Goal: Navigation & Orientation: Find specific page/section

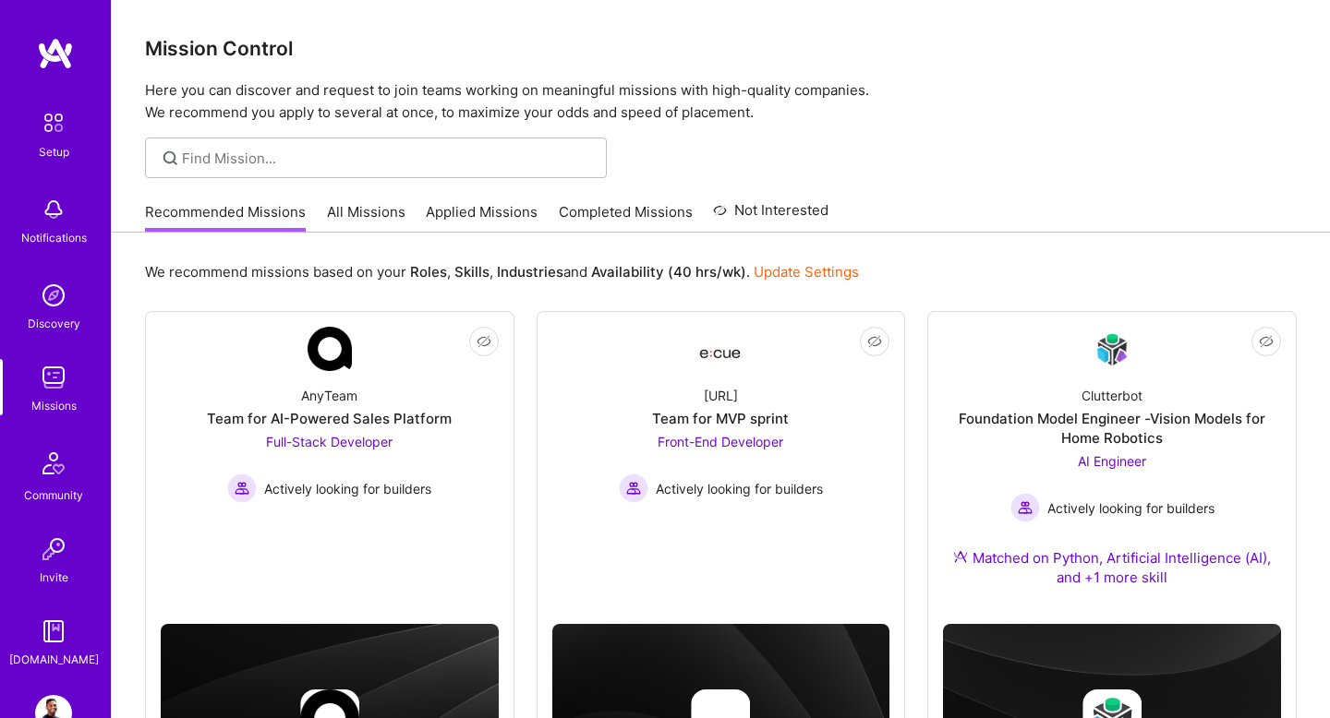
scroll to position [590, 0]
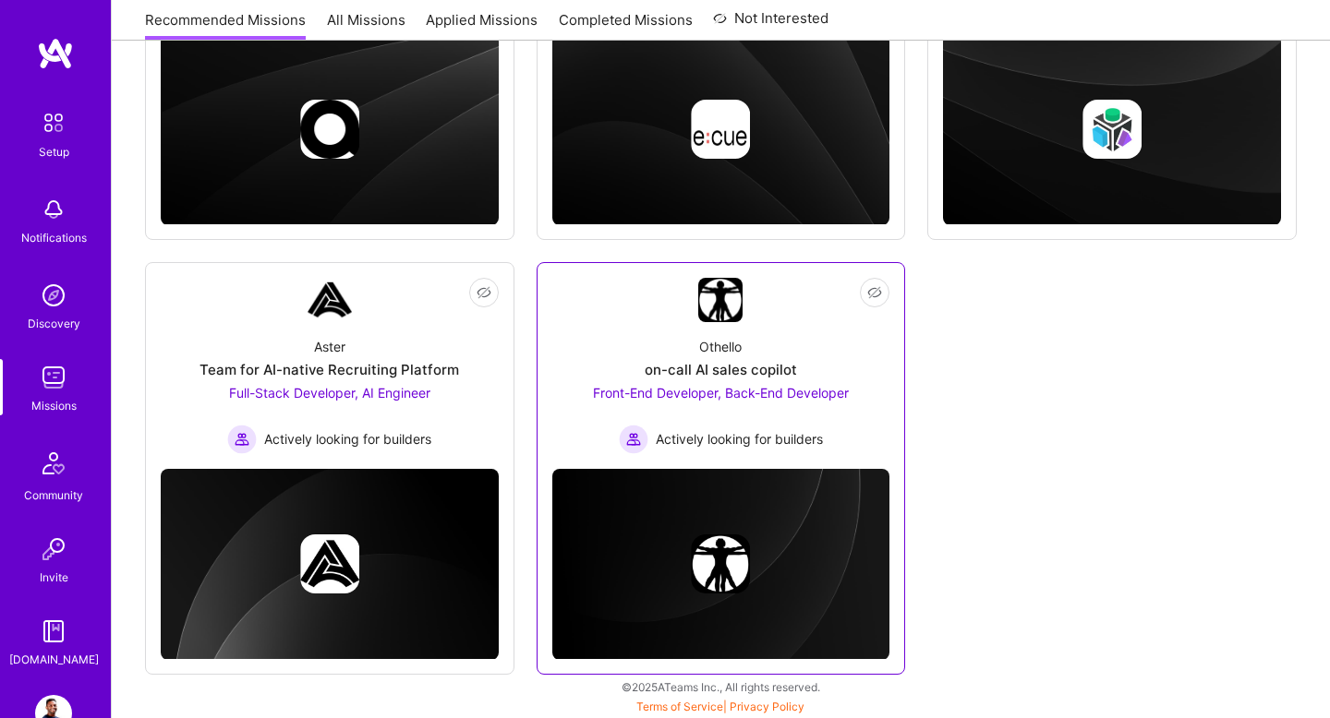
click at [677, 374] on div "on-call AI sales copilot" at bounding box center [721, 369] width 152 height 19
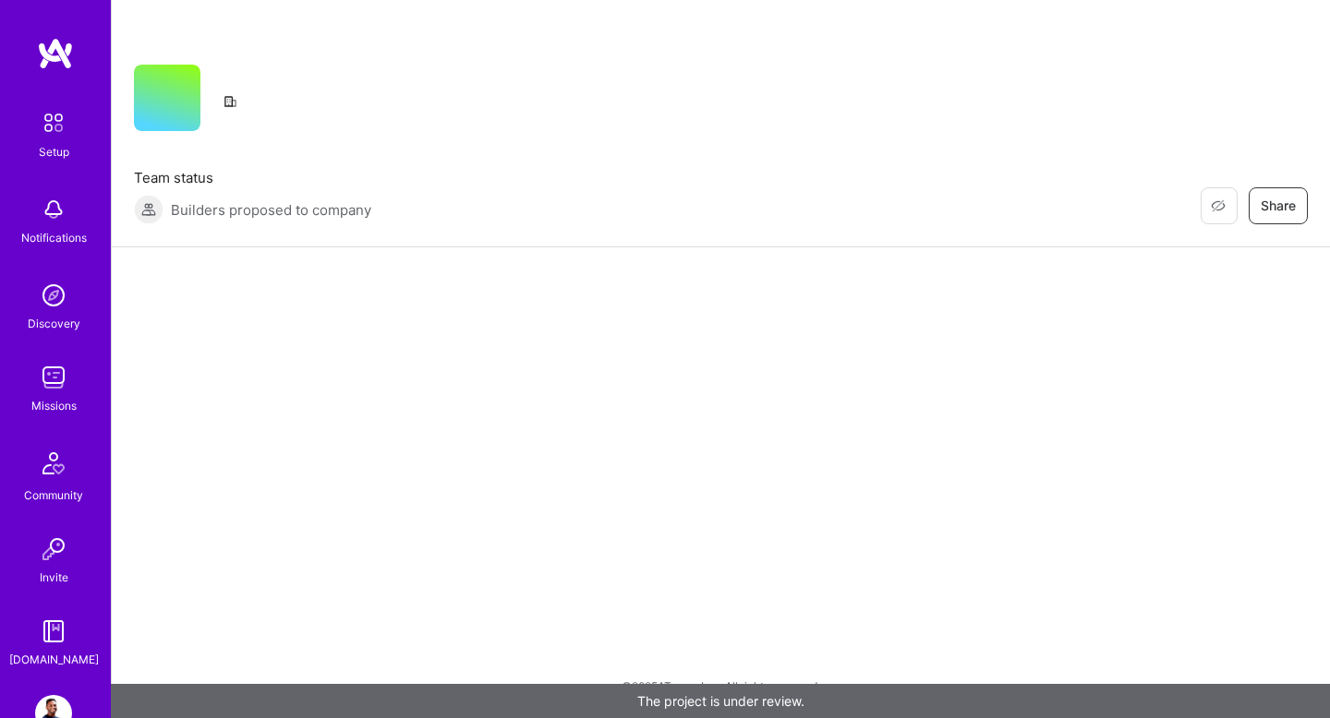
click at [70, 61] on img at bounding box center [55, 53] width 37 height 33
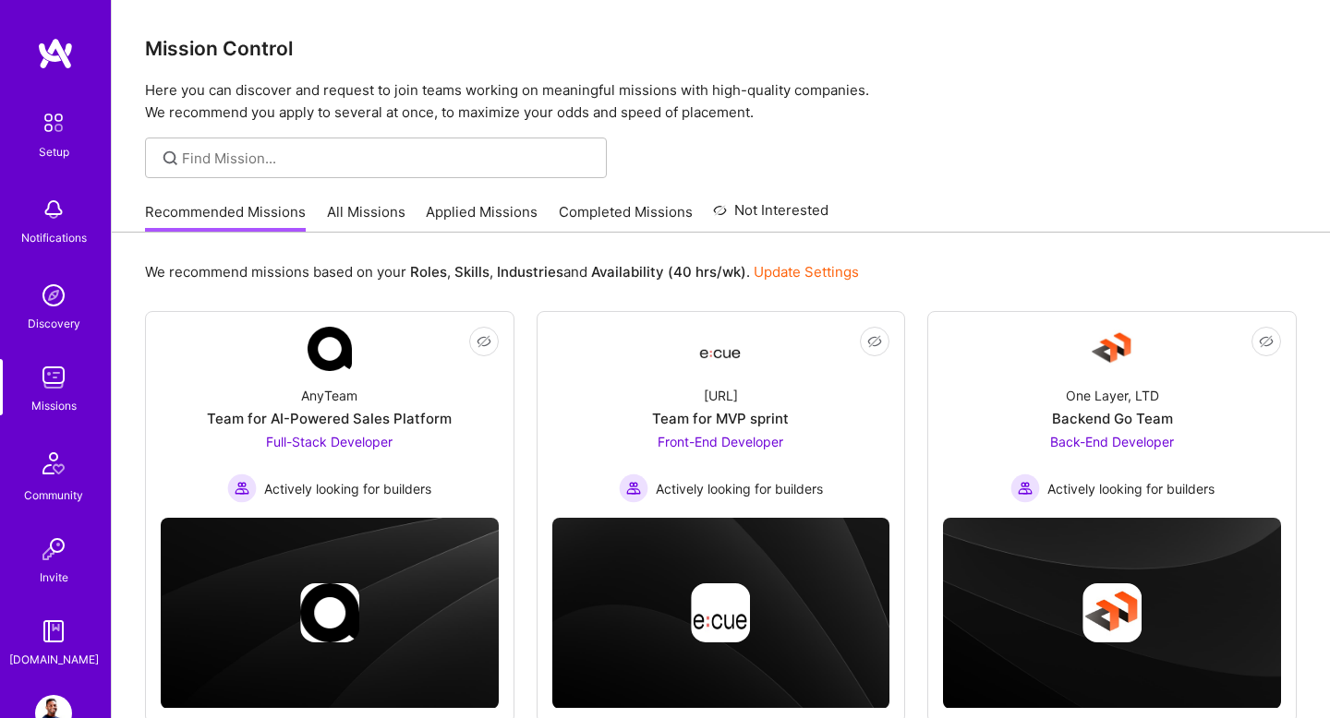
click at [967, 90] on p "Here you can discover and request to join teams working on meaningful missions …" at bounding box center [721, 101] width 1152 height 44
